Goal: Entertainment & Leisure: Consume media (video, audio)

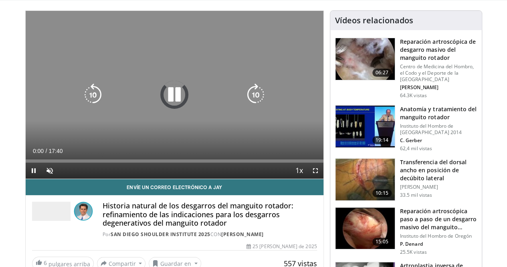
scroll to position [40, 0]
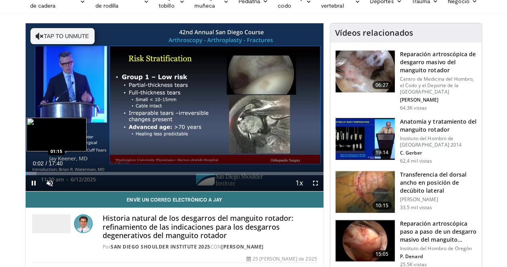
click at [30, 175] on div "Loaded : 3.73% 00:02 01:15" at bounding box center [175, 173] width 298 height 3
click at [63, 175] on div "Progress Bar" at bounding box center [63, 173] width 1 height 3
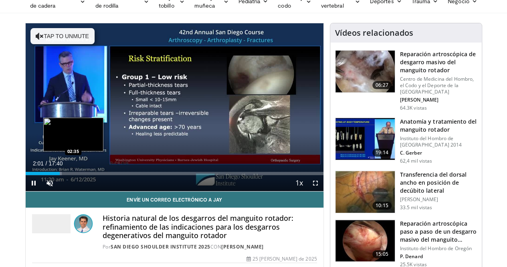
click at [73, 175] on div "Progress Bar" at bounding box center [73, 173] width 1 height 3
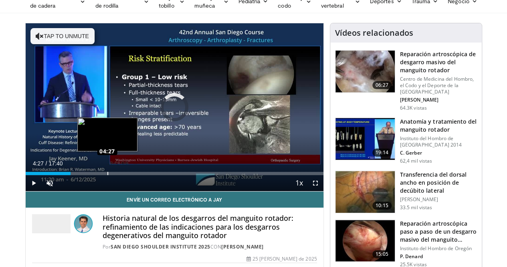
click at [87, 175] on div "Loaded : 0.00% 04:27 04:27" at bounding box center [175, 171] width 298 height 8
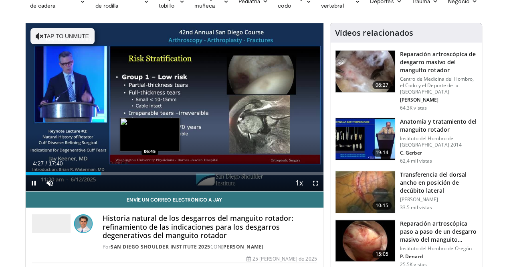
click at [129, 191] on div "Current Time 4:27 / Duration 17:40 Pause Skip Backward Skip Forward Unmute Load…" at bounding box center [175, 183] width 298 height 16
